Goal: Information Seeking & Learning: Find specific page/section

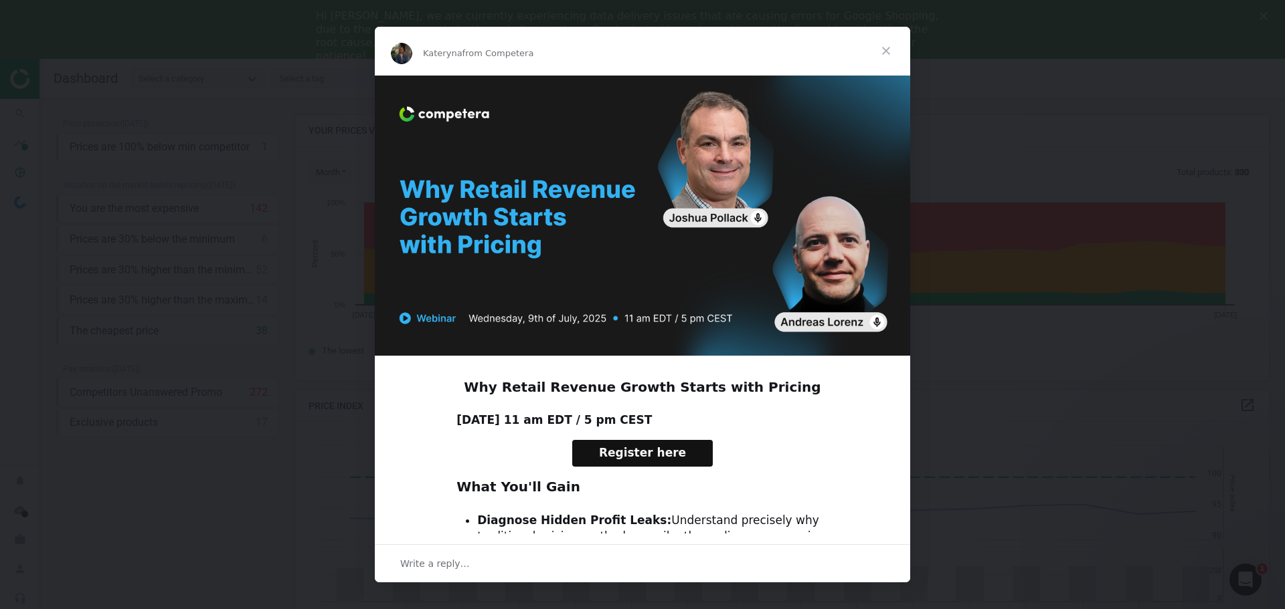
click at [887, 48] on span "Close" at bounding box center [886, 51] width 48 height 48
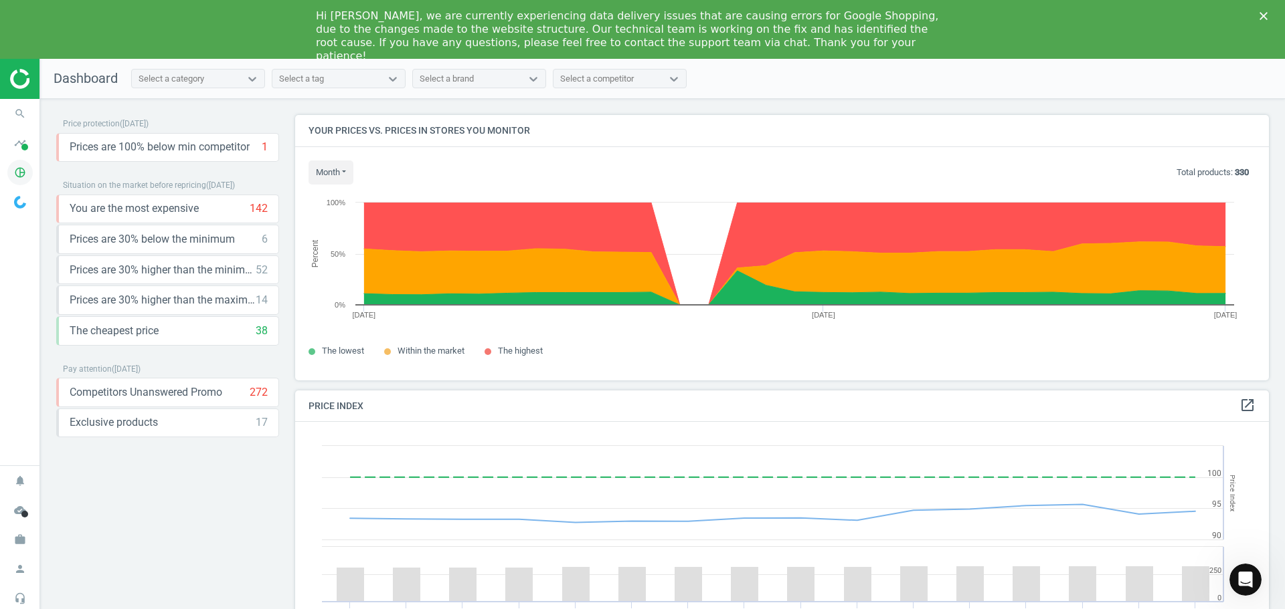
click at [14, 169] on icon "pie_chart_outlined" at bounding box center [19, 172] width 25 height 25
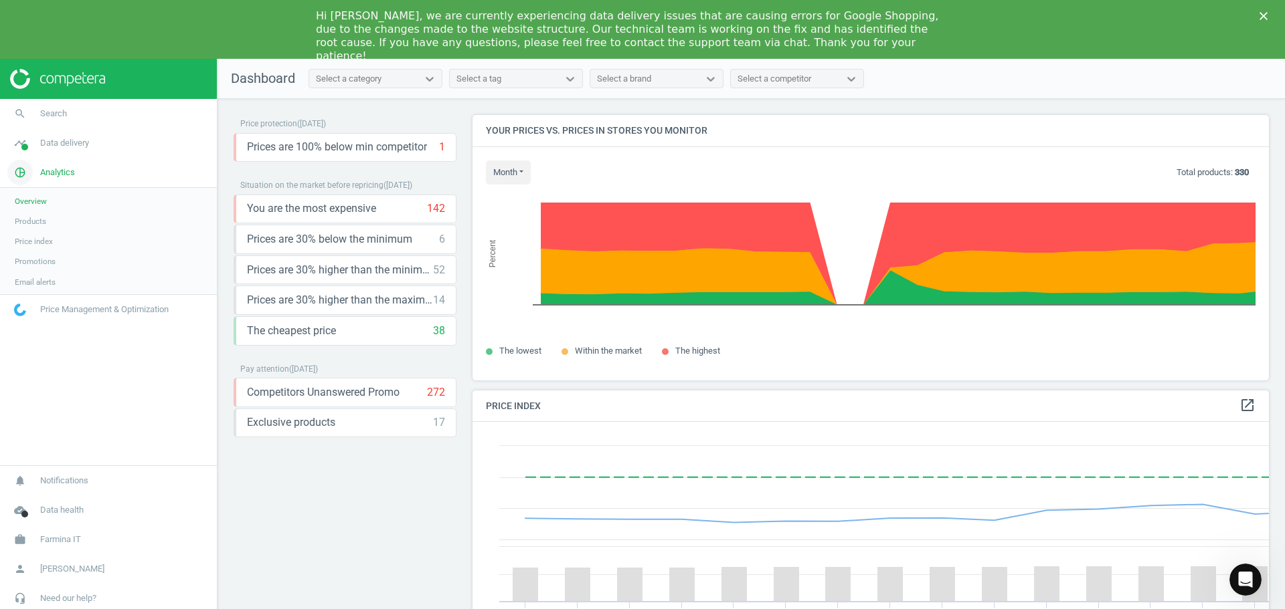
scroll to position [328, 807]
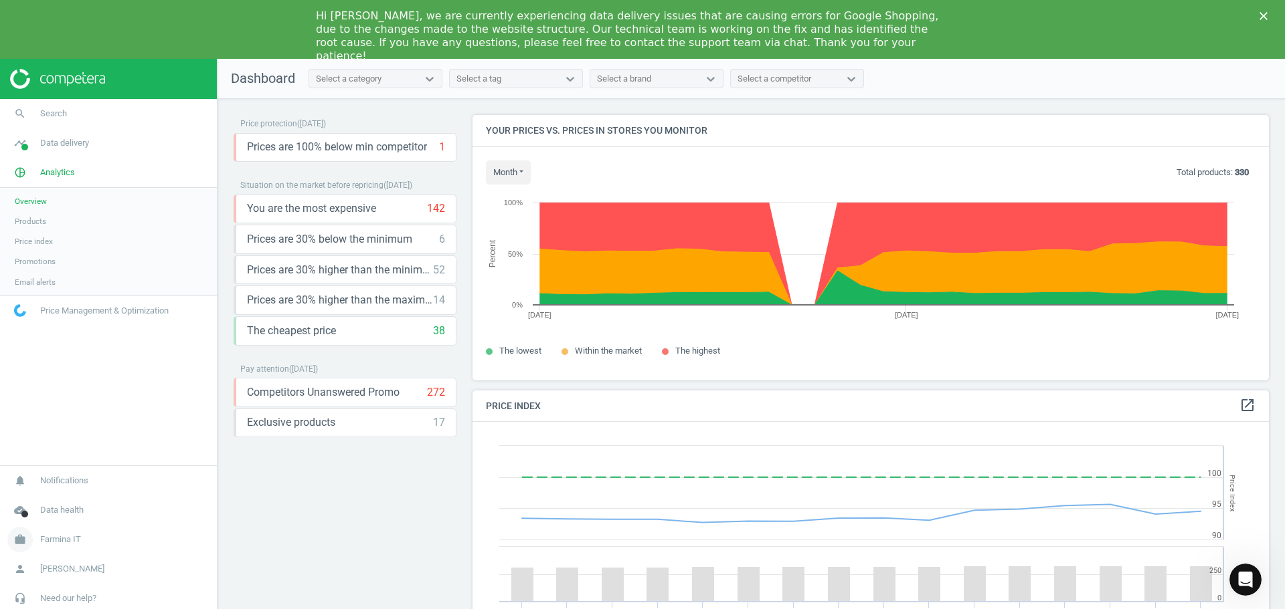
click at [78, 541] on span "Farmina IT" at bounding box center [60, 540] width 41 height 12
click at [68, 523] on span "Campaign settings" at bounding box center [48, 520] width 66 height 11
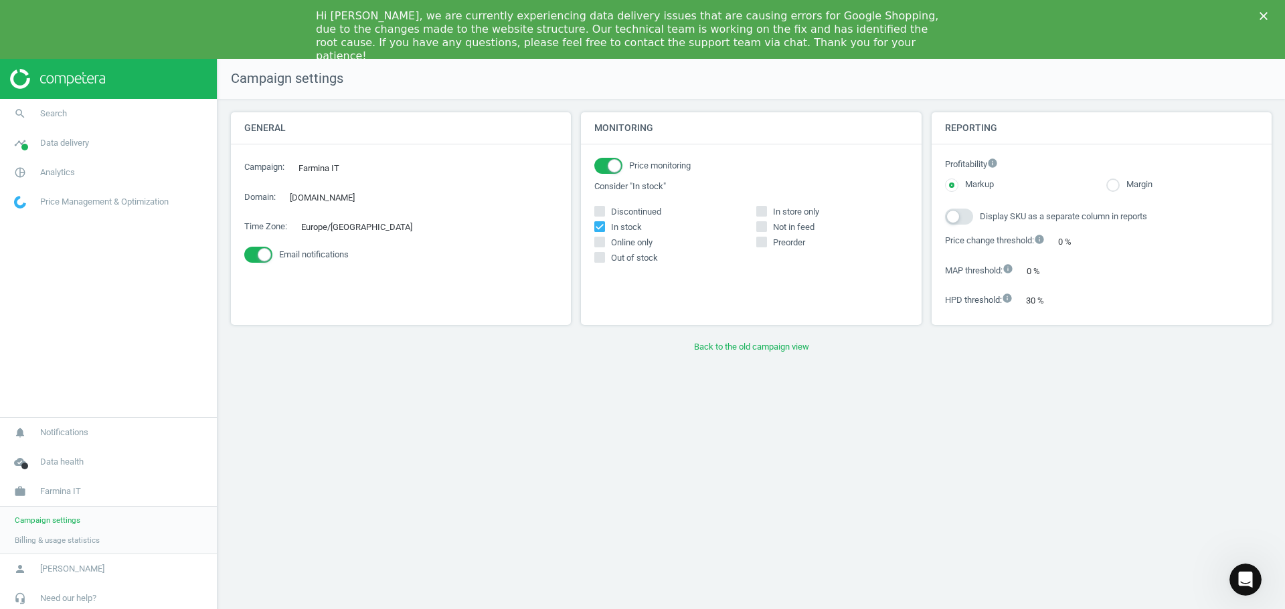
click at [80, 537] on span "Billing & usage statistics" at bounding box center [57, 540] width 85 height 11
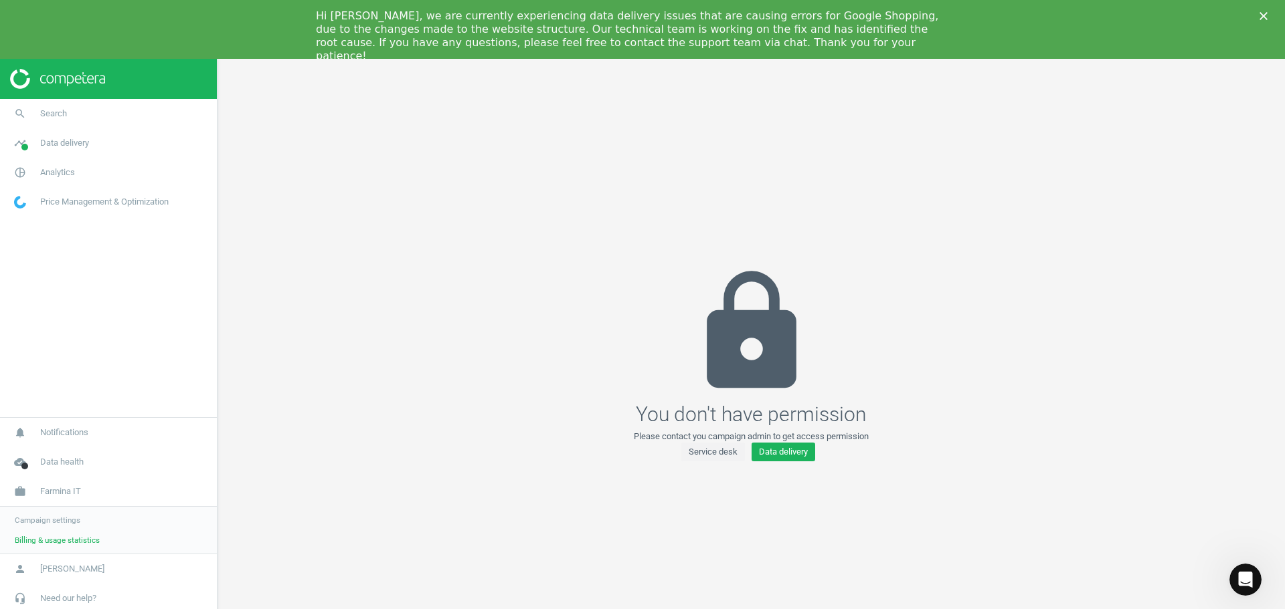
click at [46, 527] on link "Campaign settings" at bounding box center [108, 520] width 217 height 20
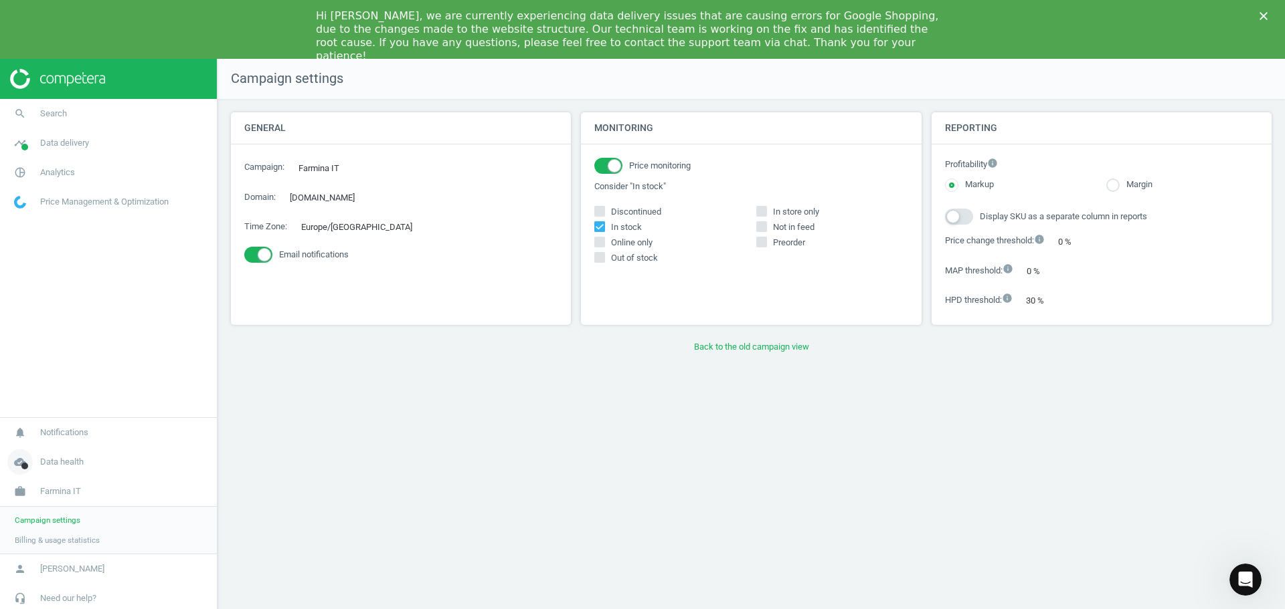
click at [72, 464] on span "Data health" at bounding box center [61, 462] width 43 height 12
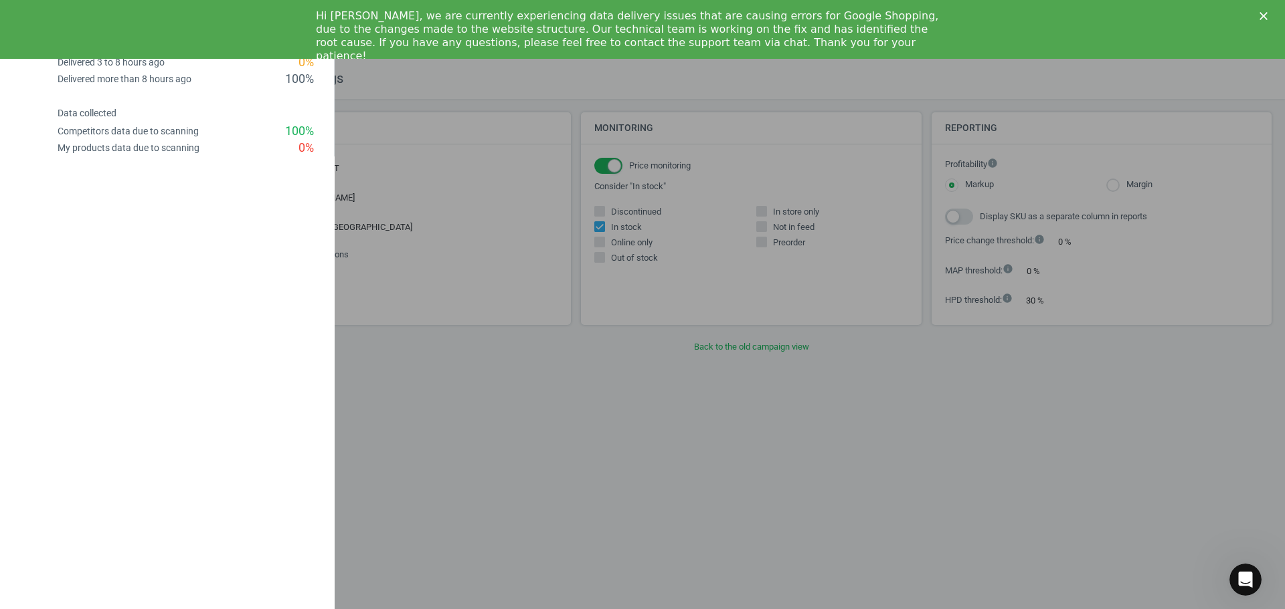
click at [476, 413] on div at bounding box center [642, 304] width 1285 height 609
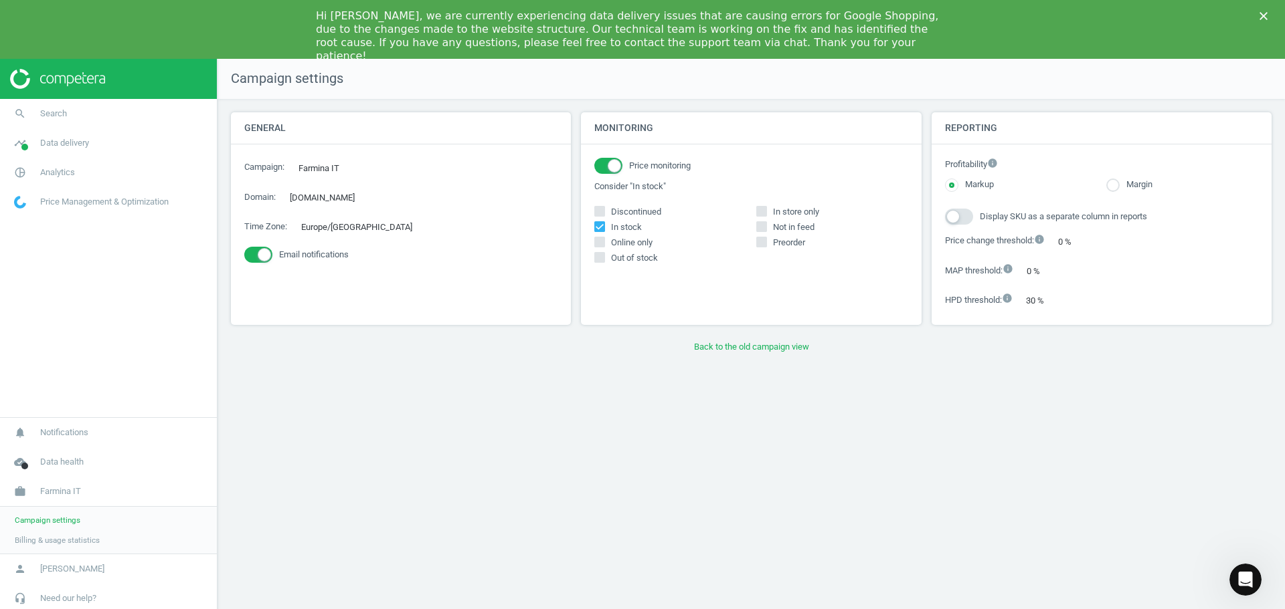
click at [86, 205] on span "Price Management & Optimization" at bounding box center [104, 202] width 128 height 12
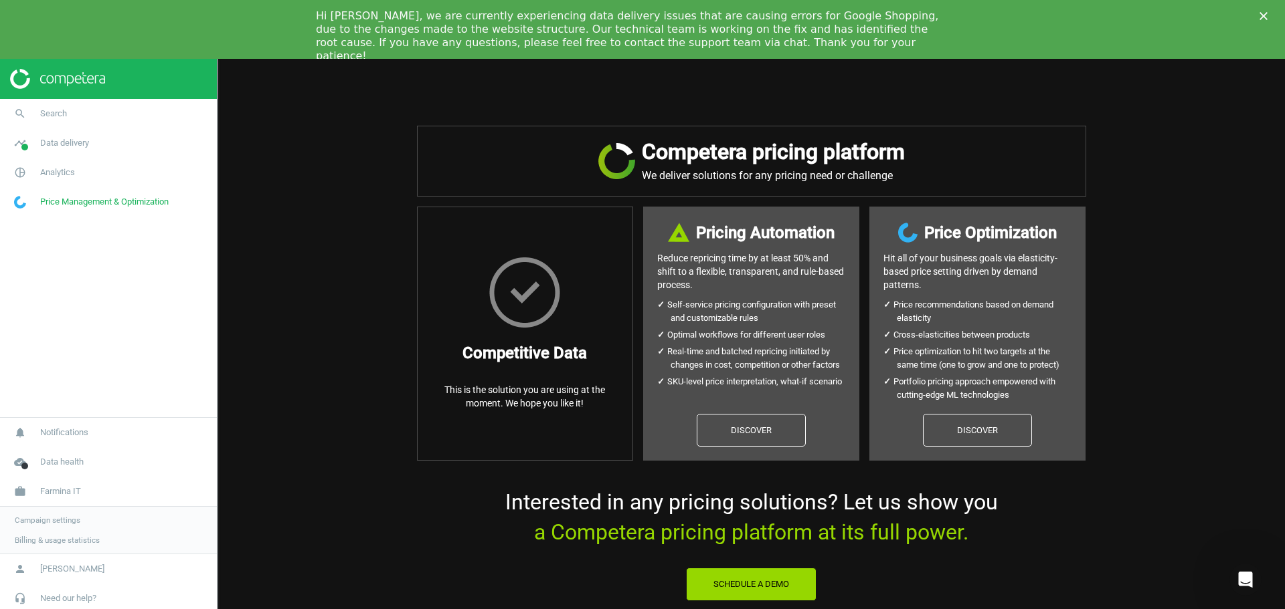
click at [532, 305] on img at bounding box center [524, 293] width 71 height 70
click at [62, 458] on span "Data health" at bounding box center [61, 462] width 43 height 12
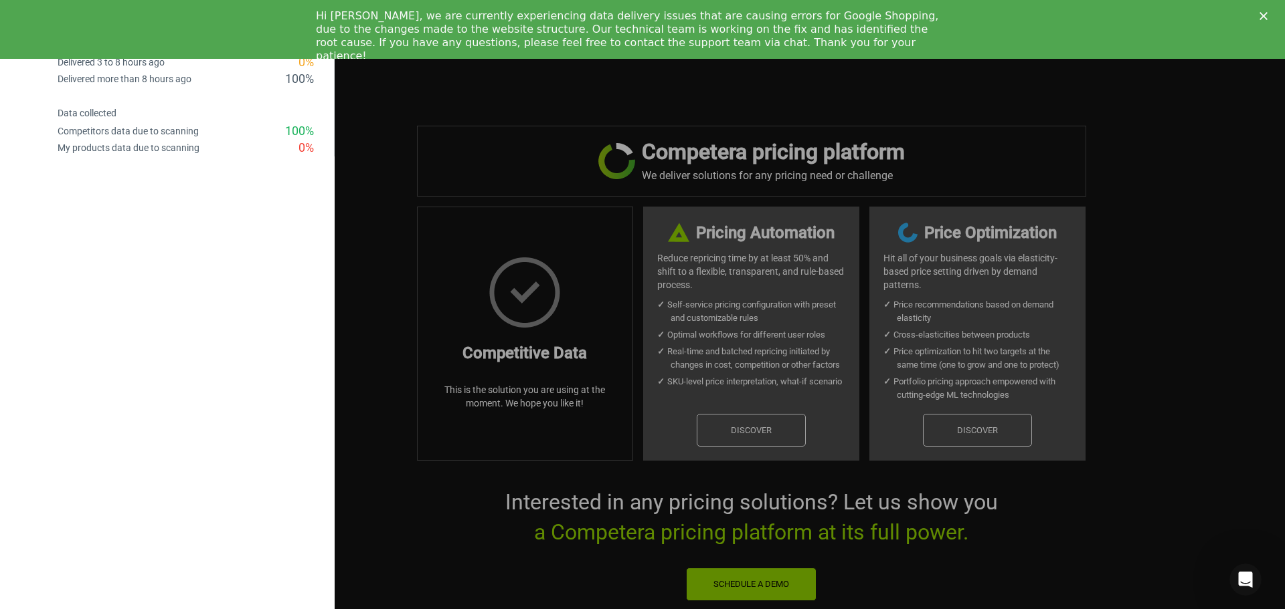
click at [427, 141] on div at bounding box center [642, 304] width 1285 height 609
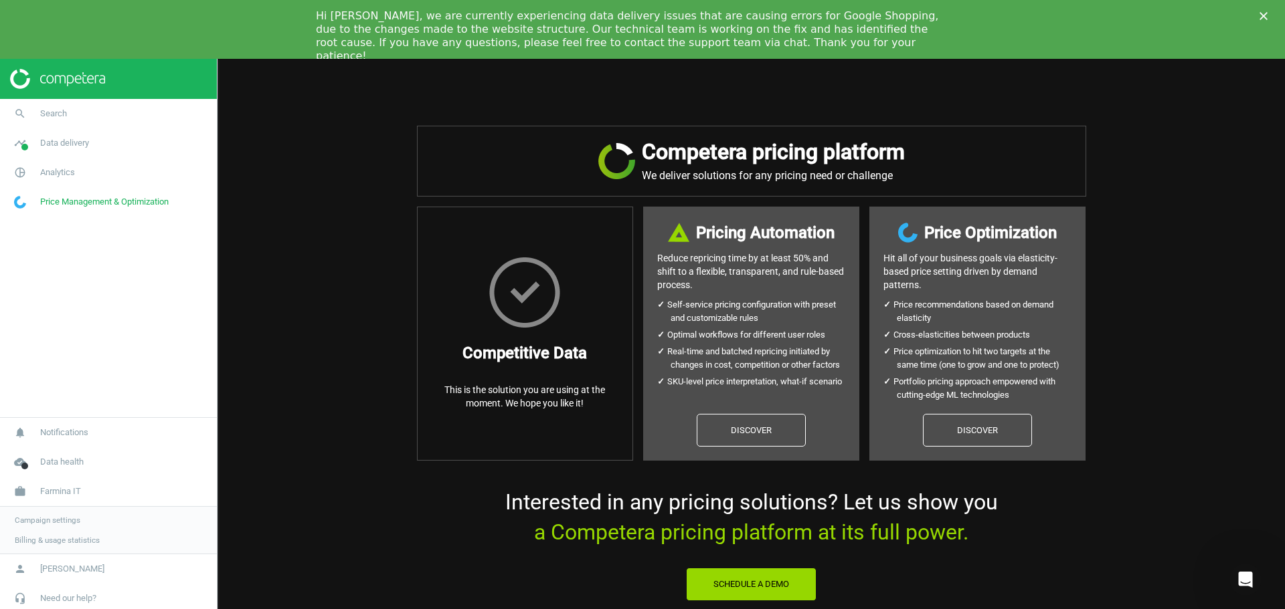
click at [1273, 17] on div "Hi [PERSON_NAME], we are currently experiencing data delivery issues that are c…" at bounding box center [642, 36] width 1285 height 62
click at [1264, 15] on polygon "Close" at bounding box center [1263, 16] width 8 height 8
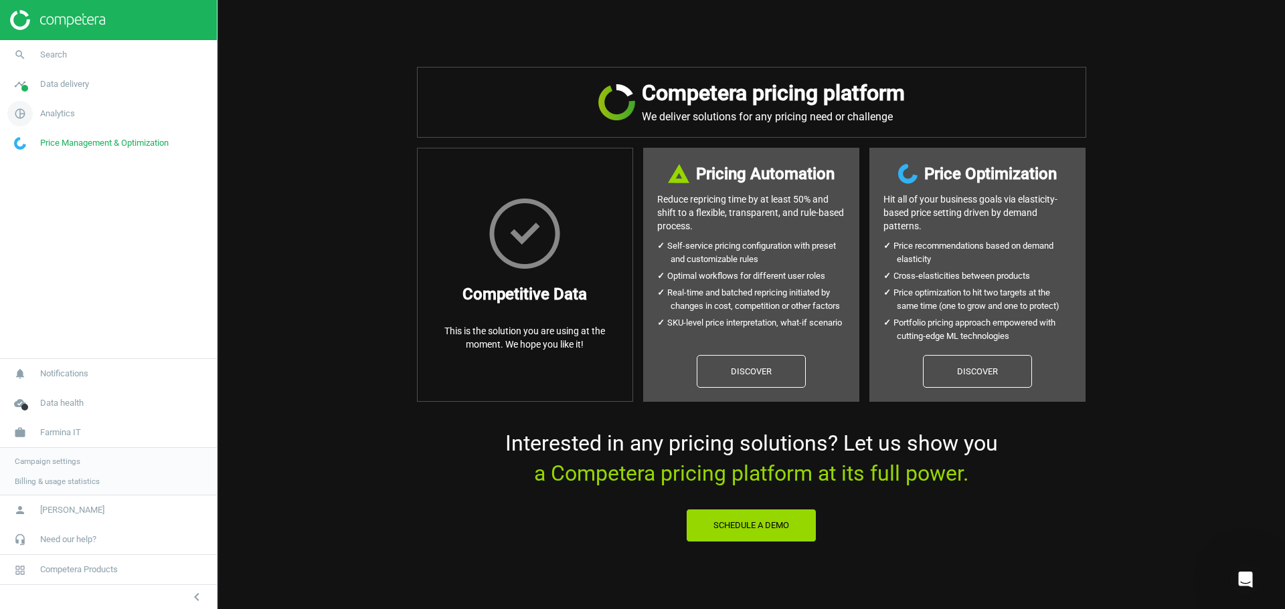
click at [62, 113] on span "Analytics" at bounding box center [57, 114] width 35 height 12
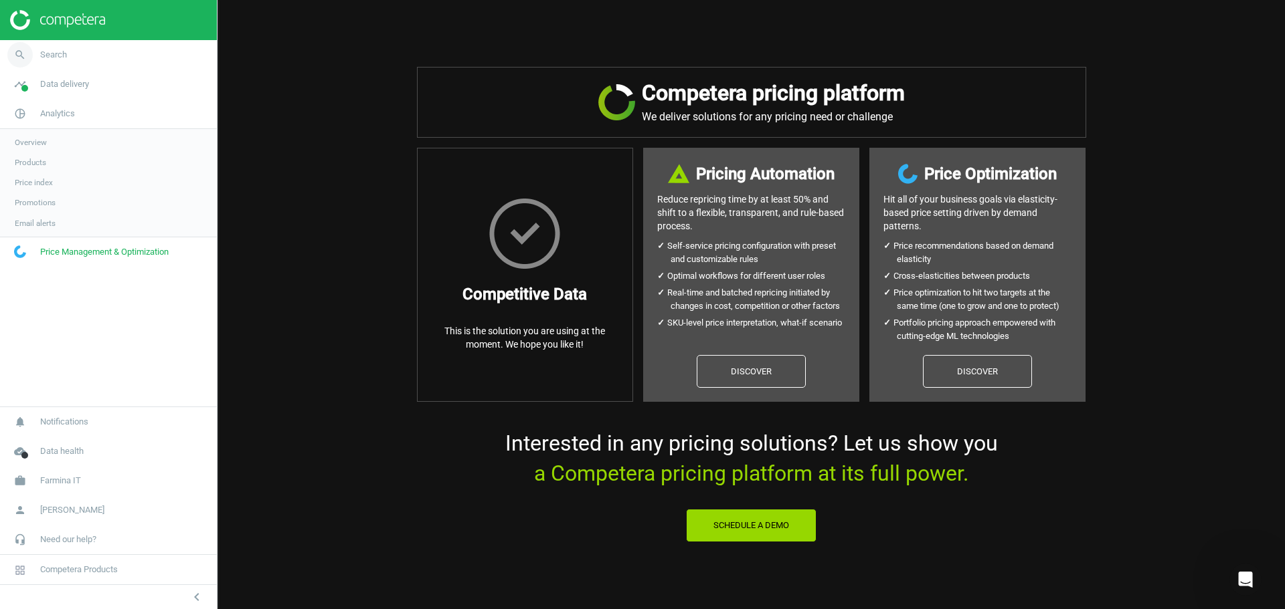
click at [61, 54] on span "Search" at bounding box center [53, 55] width 27 height 12
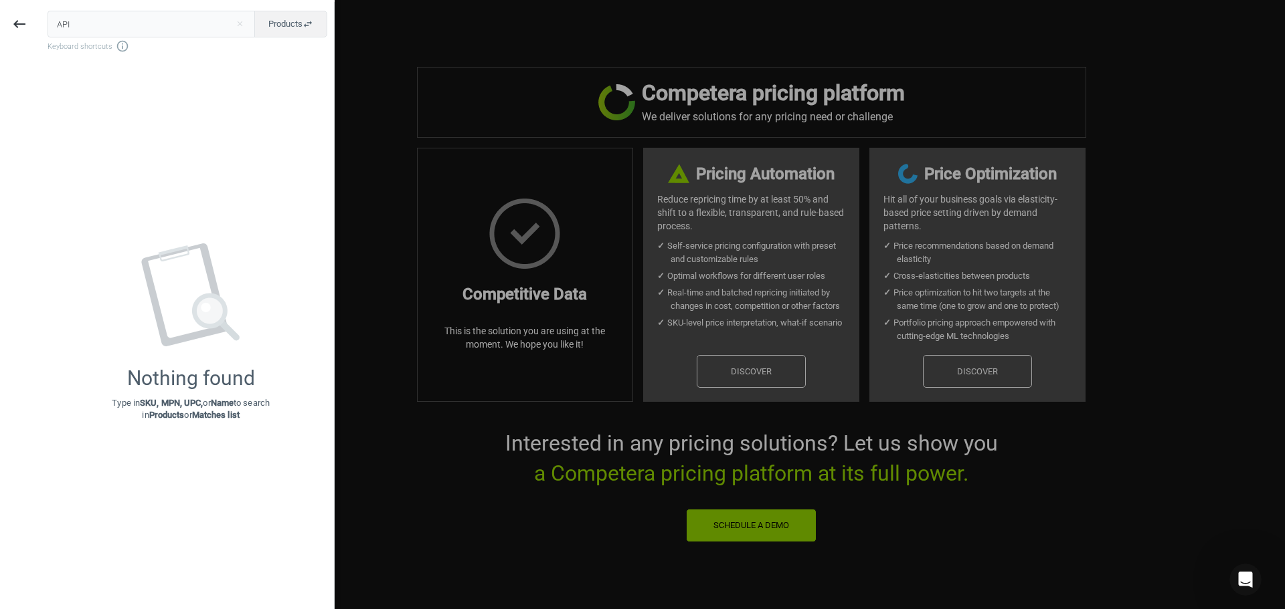
type input "API"
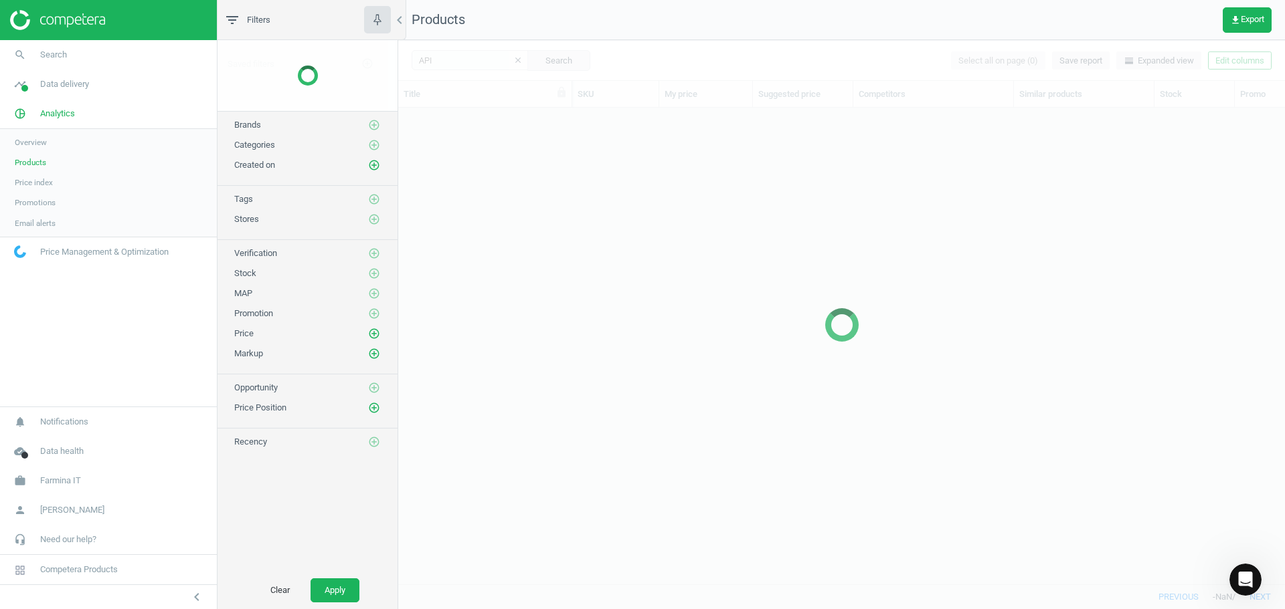
scroll to position [456, 876]
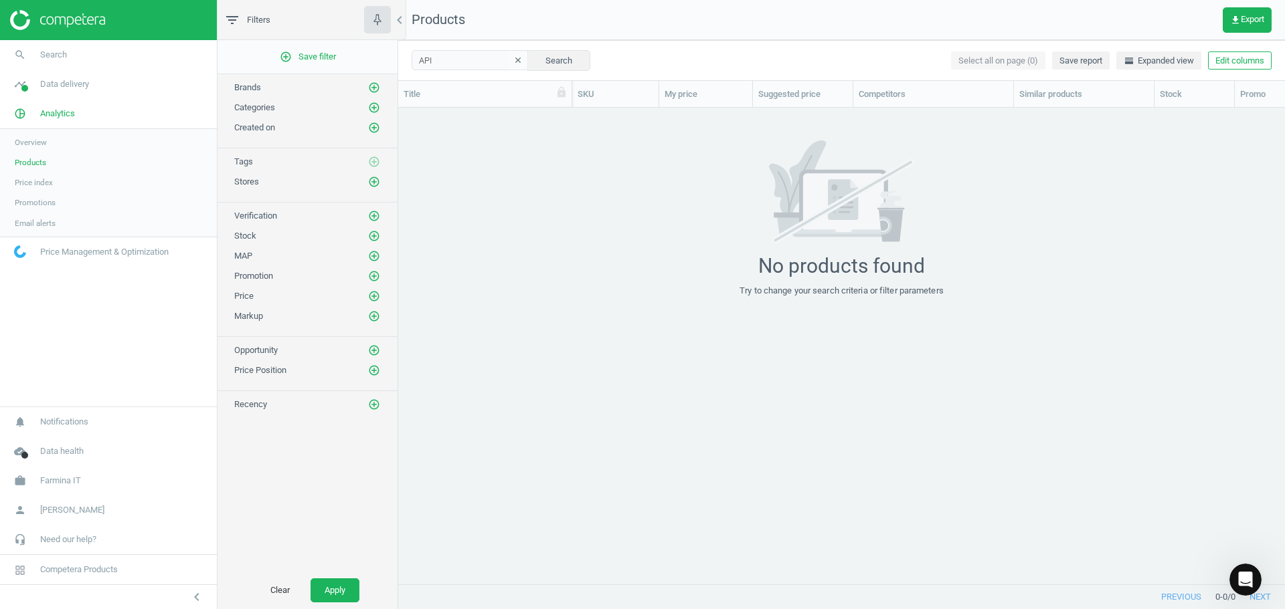
click at [244, 84] on span "Brands" at bounding box center [247, 87] width 27 height 10
click at [373, 88] on icon "add_circle_outline" at bounding box center [374, 88] width 12 height 12
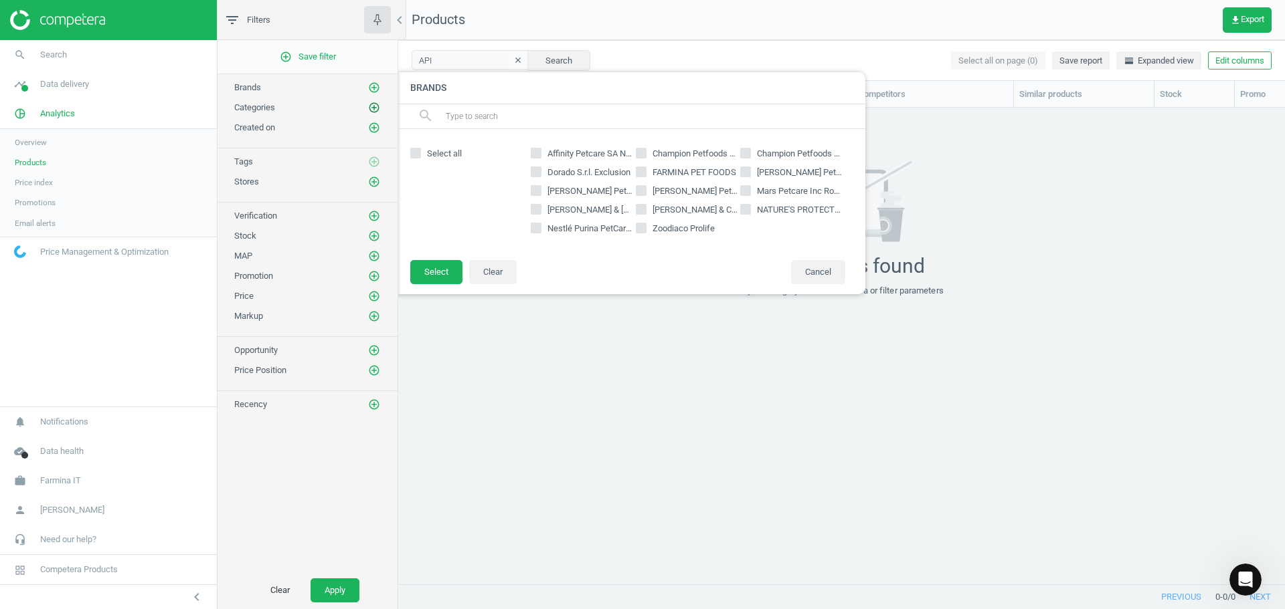
click at [372, 107] on icon "add_circle_outline" at bounding box center [374, 108] width 12 height 12
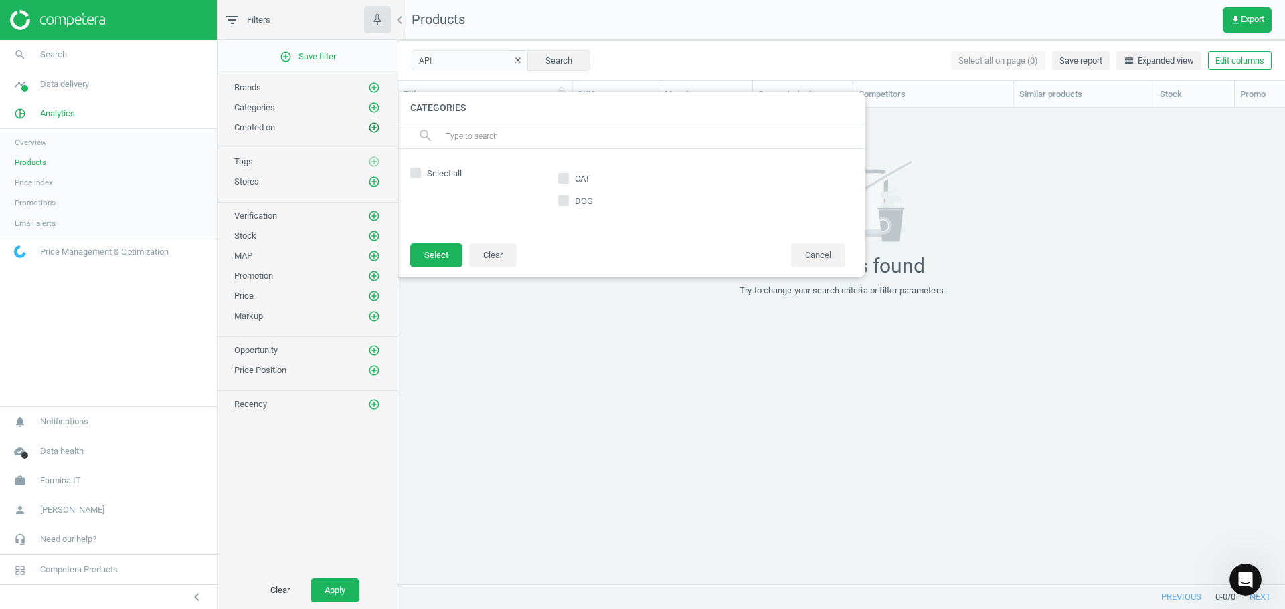
click at [373, 122] on icon "add_circle_outline" at bounding box center [374, 128] width 12 height 12
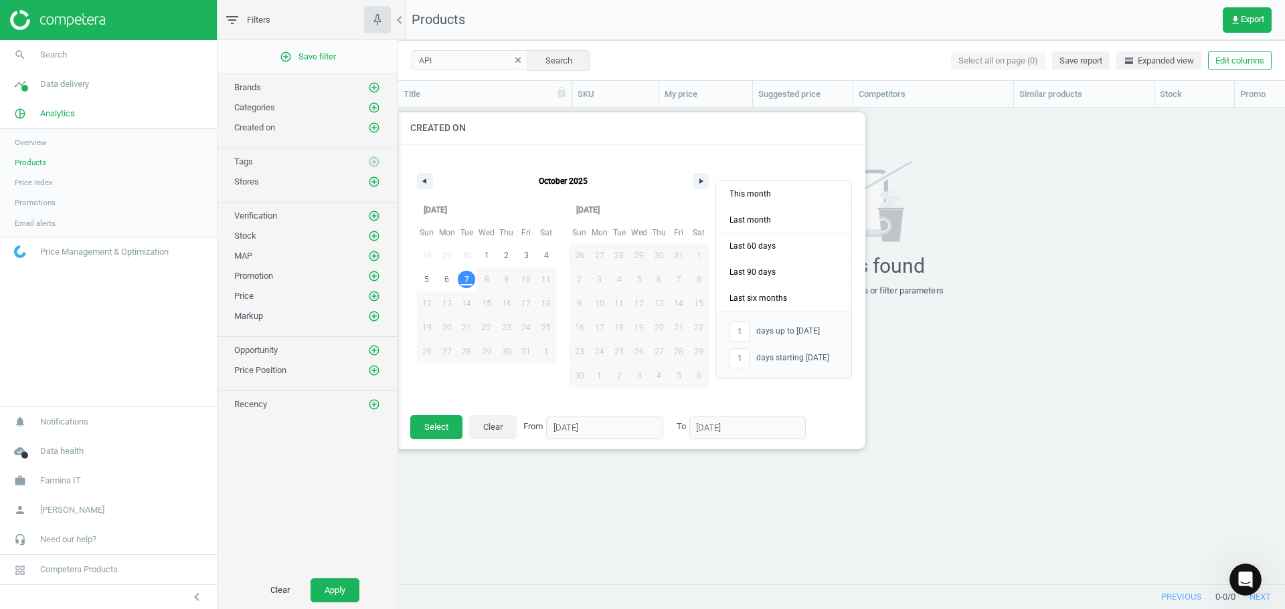
click at [337, 156] on div "Tags add_circle_outline" at bounding box center [307, 161] width 147 height 13
click at [1014, 250] on div at bounding box center [1040, 304] width 1285 height 609
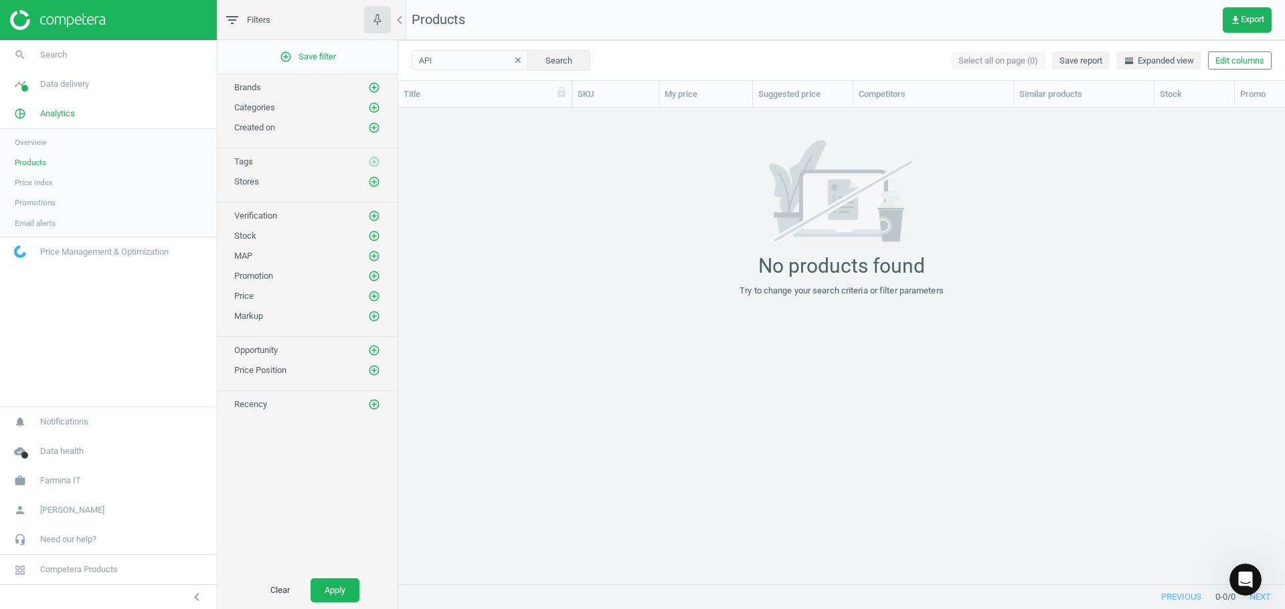
click at [674, 268] on div "No products found Try to change your search criteria or filter parameters" at bounding box center [841, 218] width 886 height 157
